Goal: Information Seeking & Learning: Learn about a topic

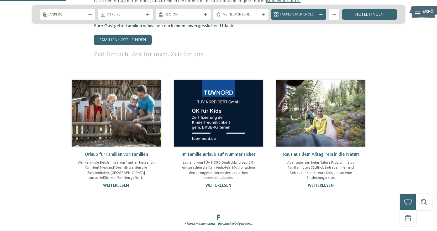
scroll to position [341, 0]
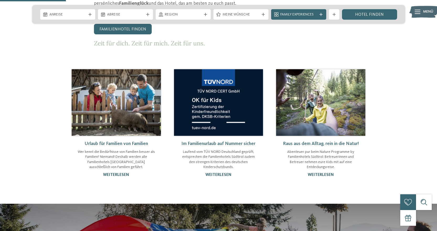
click at [117, 79] on img at bounding box center [116, 102] width 89 height 67
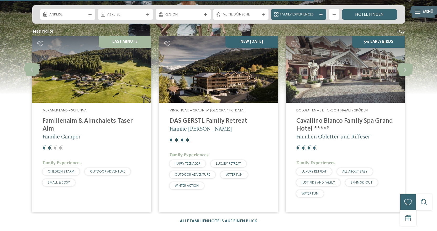
scroll to position [683, 0]
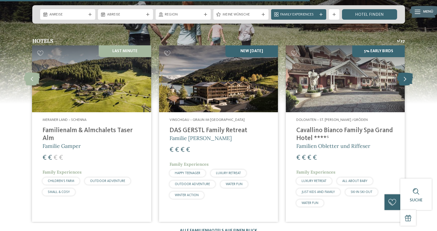
click at [406, 72] on icon at bounding box center [405, 78] width 16 height 13
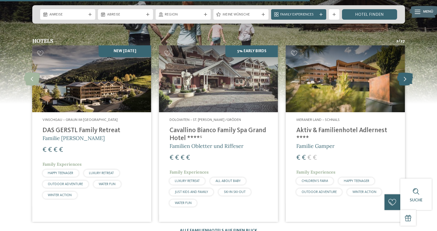
click at [406, 72] on icon at bounding box center [405, 78] width 16 height 13
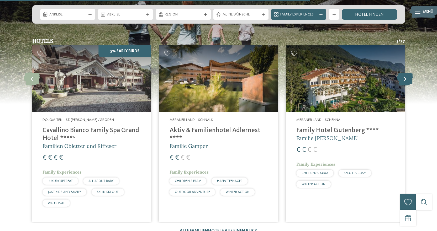
click at [406, 72] on icon at bounding box center [405, 78] width 16 height 13
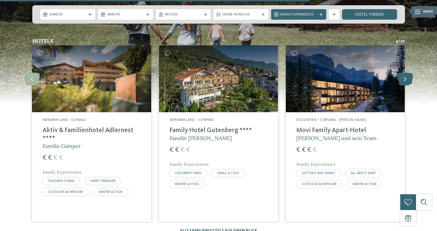
click at [406, 72] on icon at bounding box center [405, 78] width 16 height 13
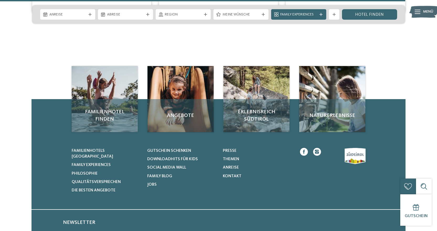
scroll to position [893, 0]
